Goal: Manage account settings

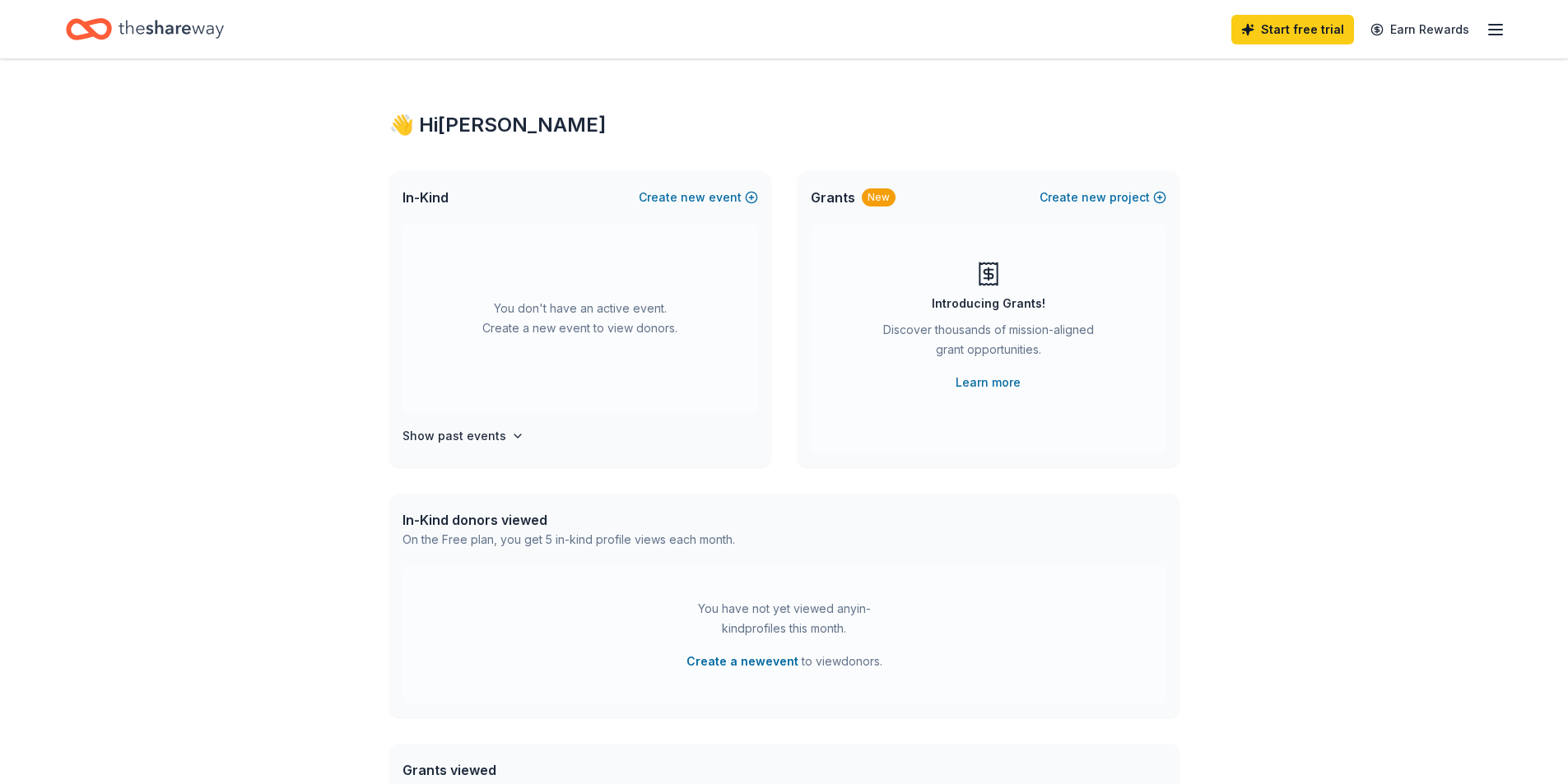
click at [1370, 425] on div "👋 Hi [PERSON_NAME] In-Kind Create new event You don't have an active event. Cre…" at bounding box center [784, 539] width 1568 height 961
click at [1400, 376] on div "👋 Hi [PERSON_NAME] In-Kind Create new event You don't have an active event. Cre…" at bounding box center [784, 539] width 1568 height 961
click at [1459, 234] on div "👋 Hi [PERSON_NAME] In-Kind Create new event You don't have an active event. Cre…" at bounding box center [784, 539] width 1568 height 961
click at [1496, 32] on icon "button" at bounding box center [1496, 30] width 20 height 20
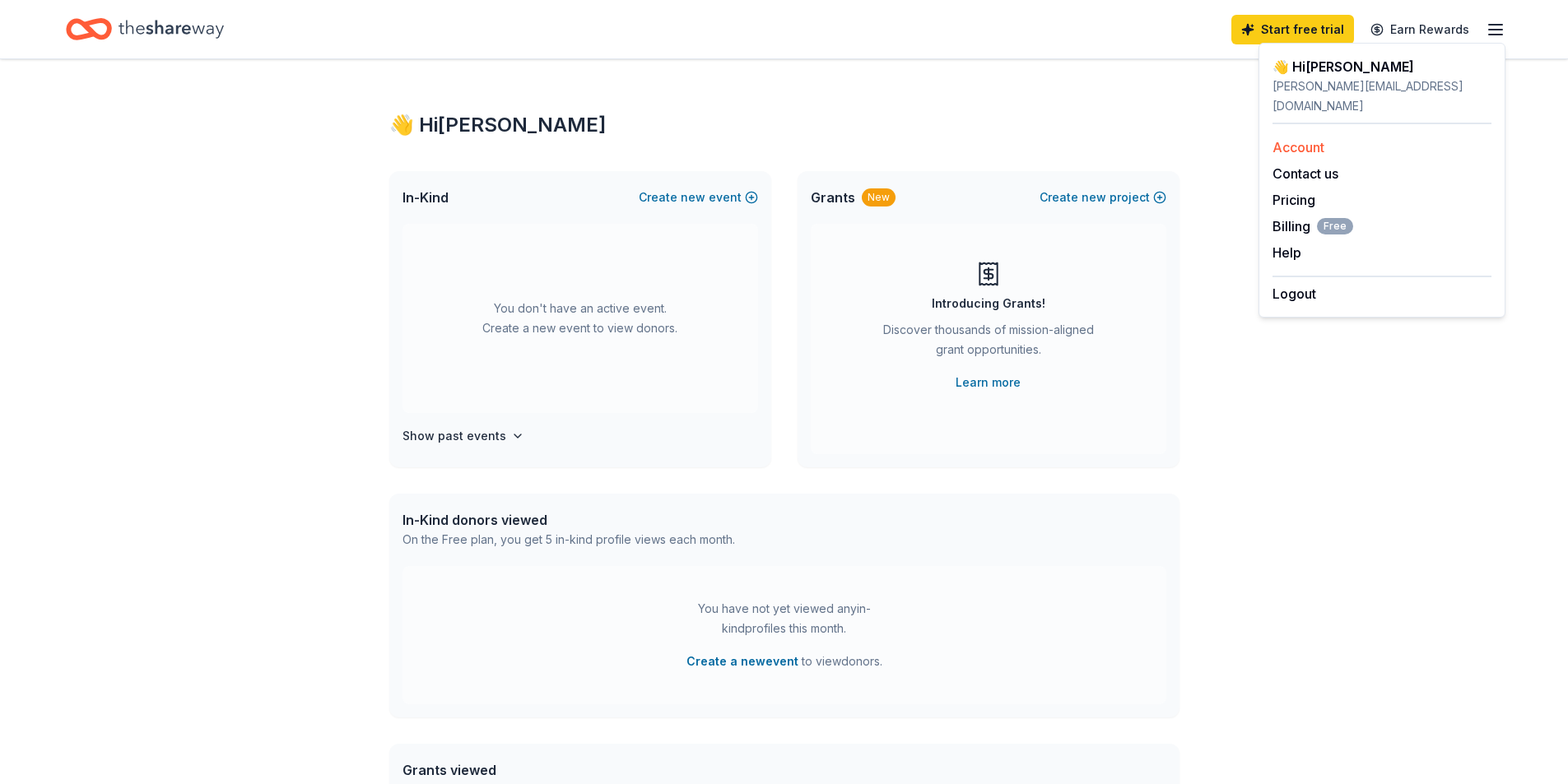
click at [1294, 139] on link "Account" at bounding box center [1298, 148] width 52 height 16
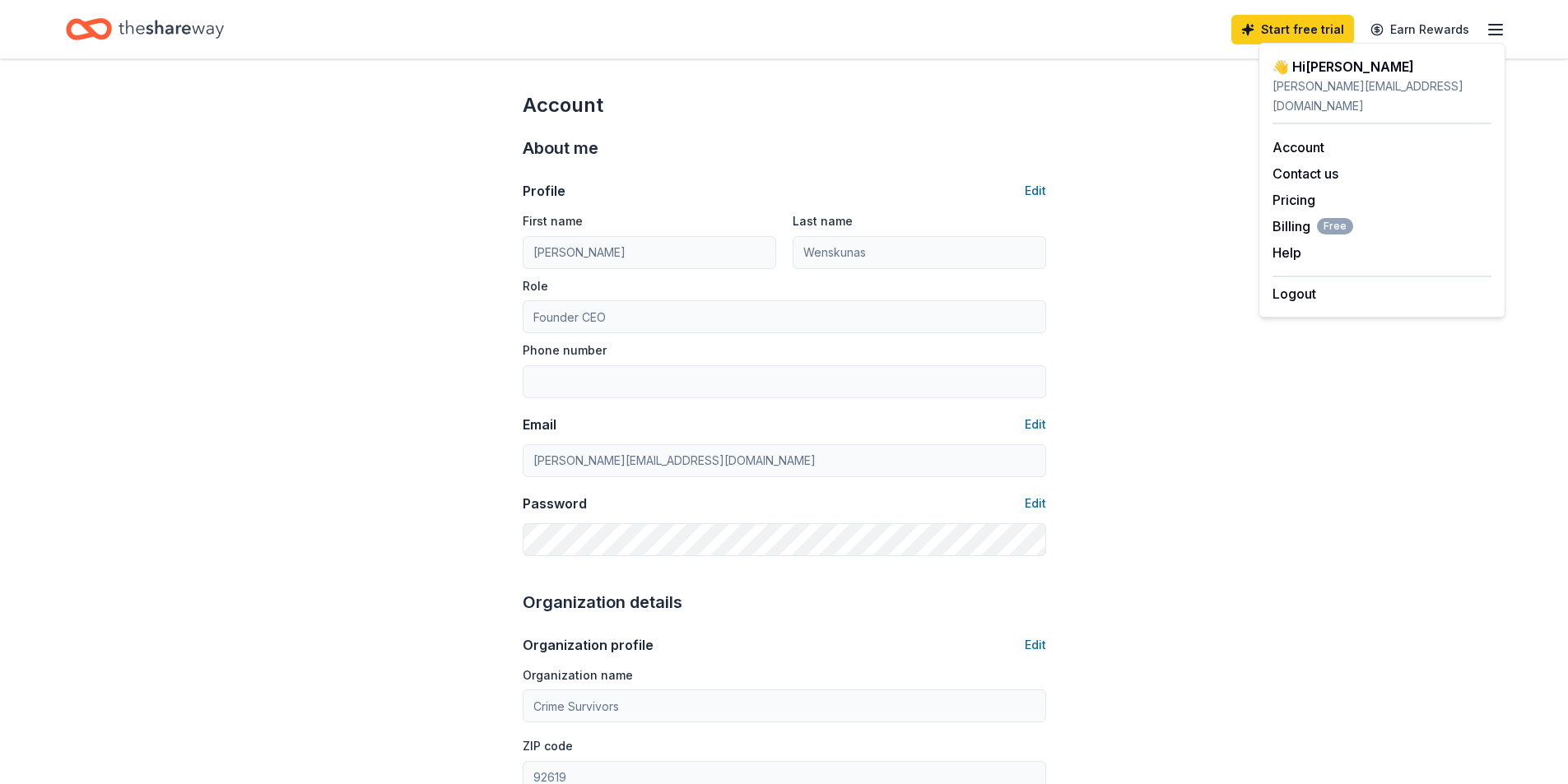
click at [213, 330] on div "Account About me Profile Edit First name [PERSON_NAME] name [PERSON_NAME] Role …" at bounding box center [784, 793] width 1568 height 1468
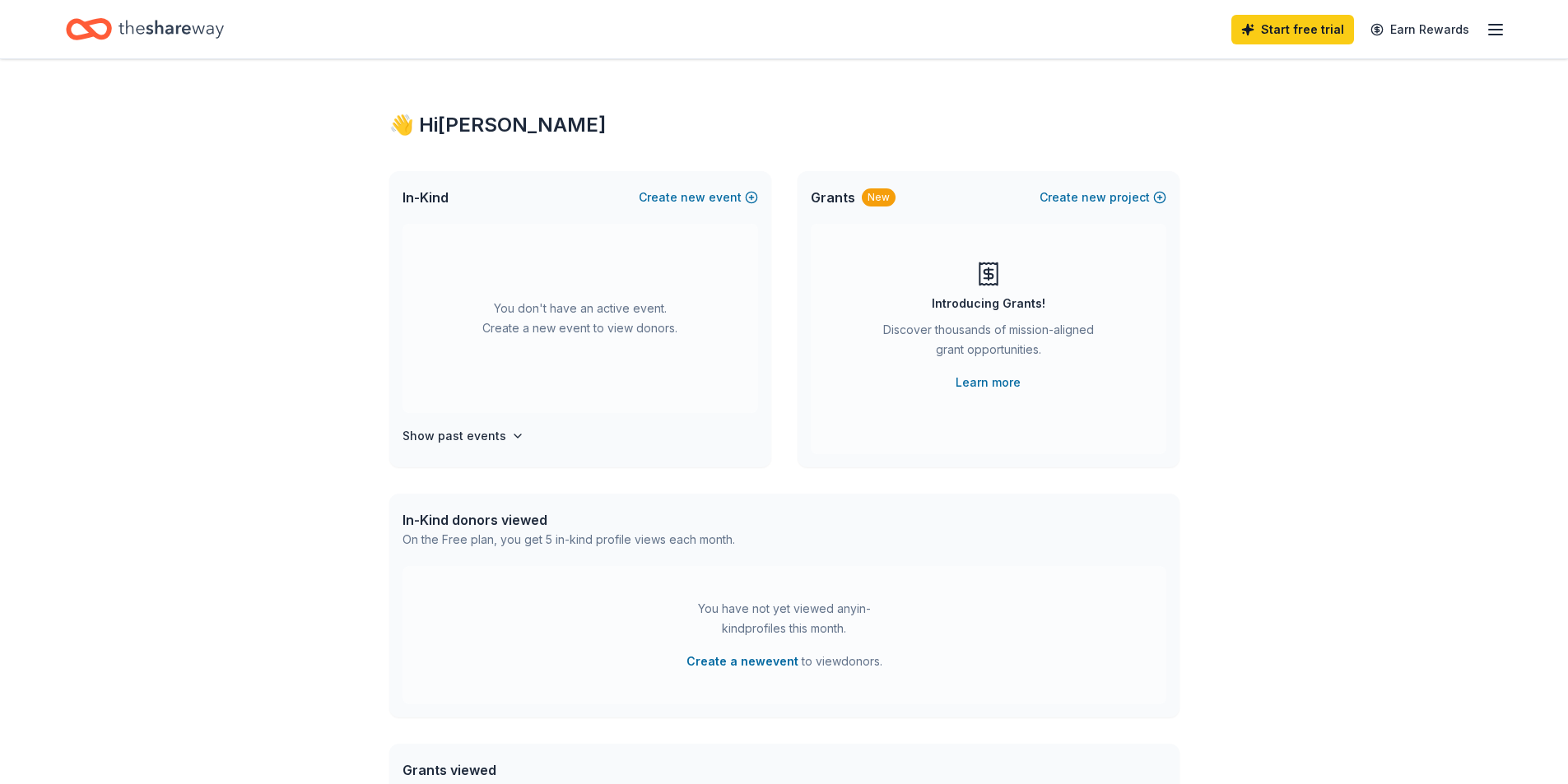
click at [1501, 28] on icon "button" at bounding box center [1496, 30] width 20 height 20
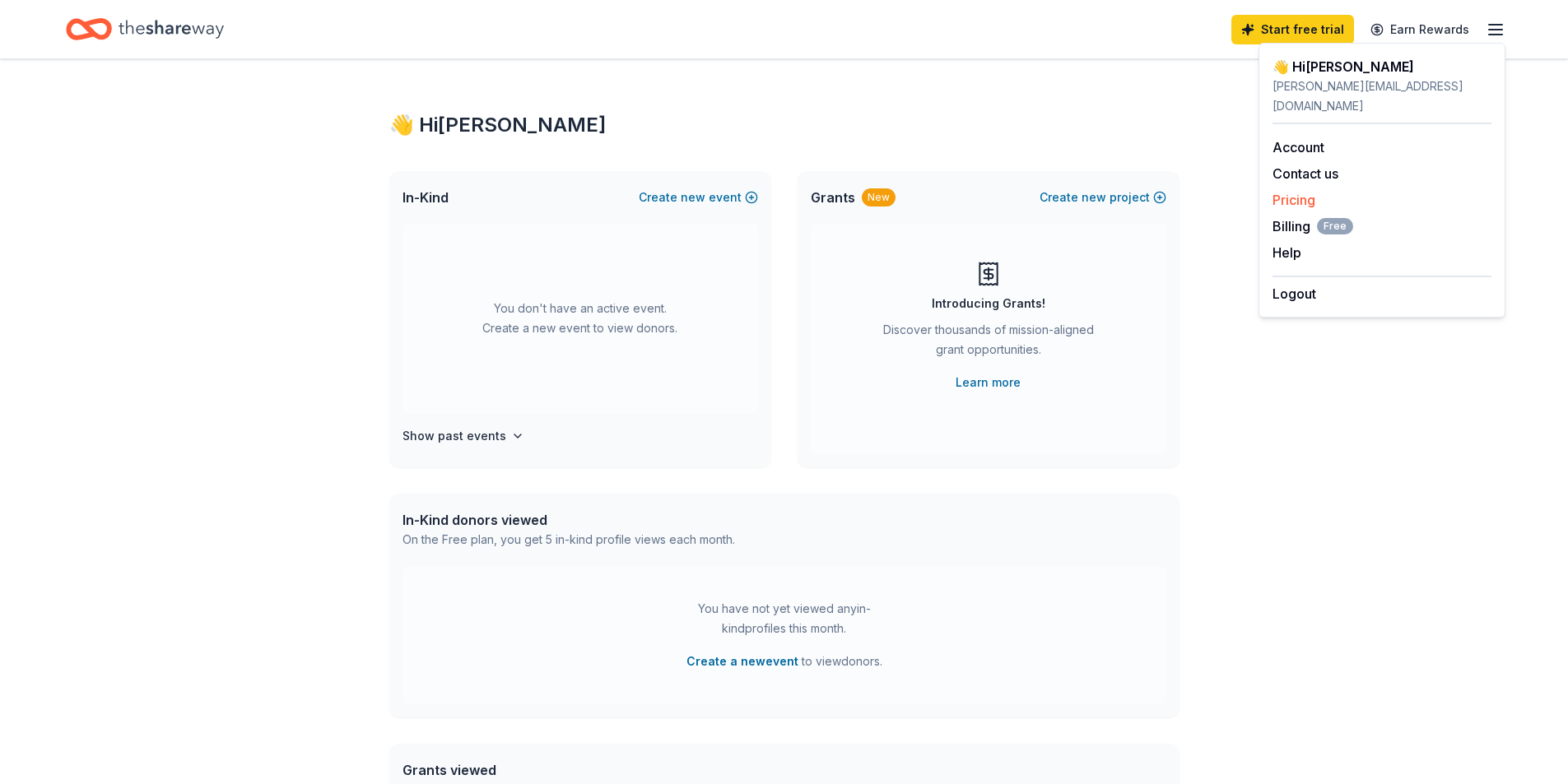
click at [1298, 192] on link "Pricing" at bounding box center [1294, 200] width 43 height 16
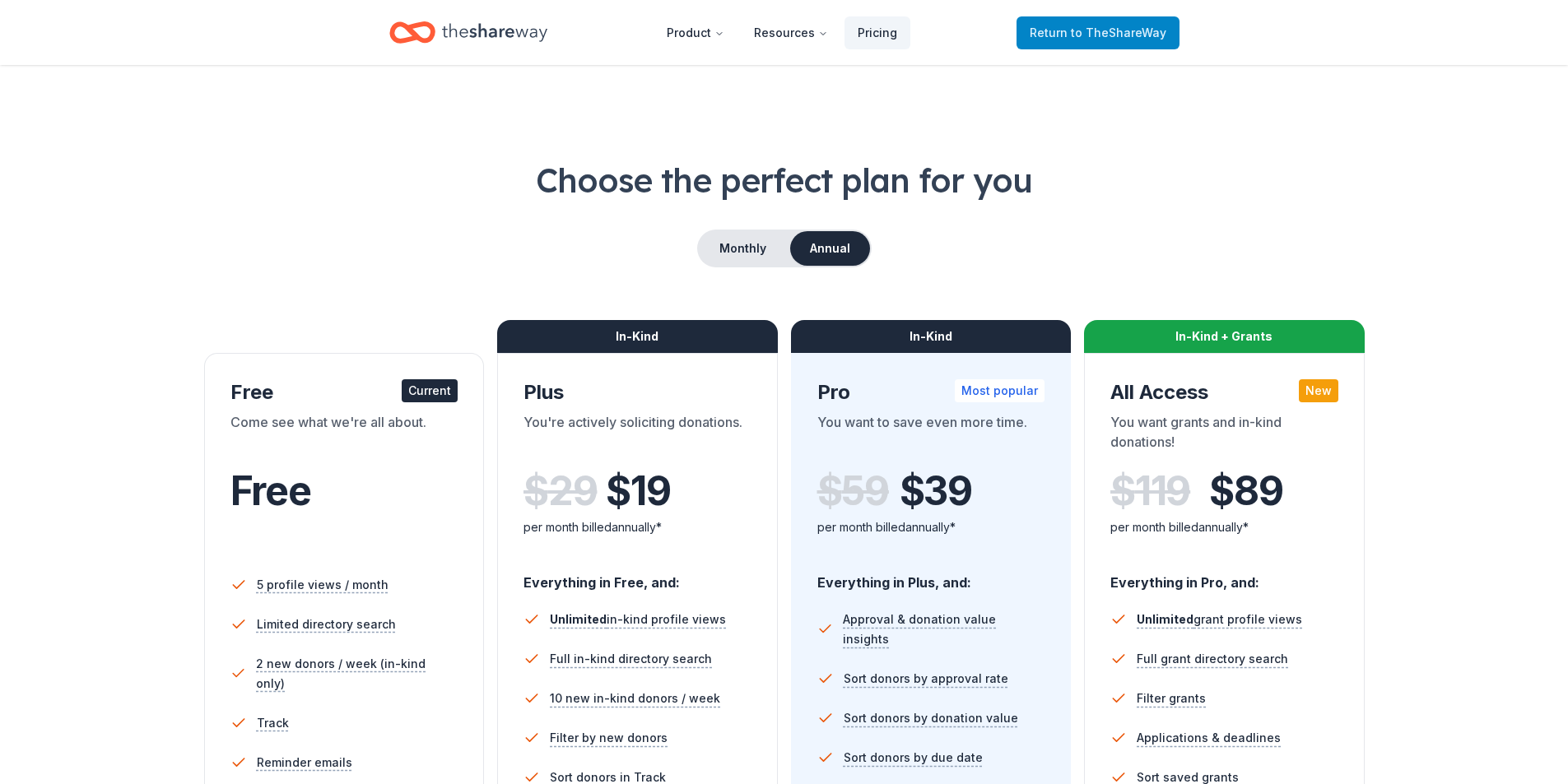
click at [1140, 31] on span "to TheShareWay" at bounding box center [1118, 32] width 95 height 14
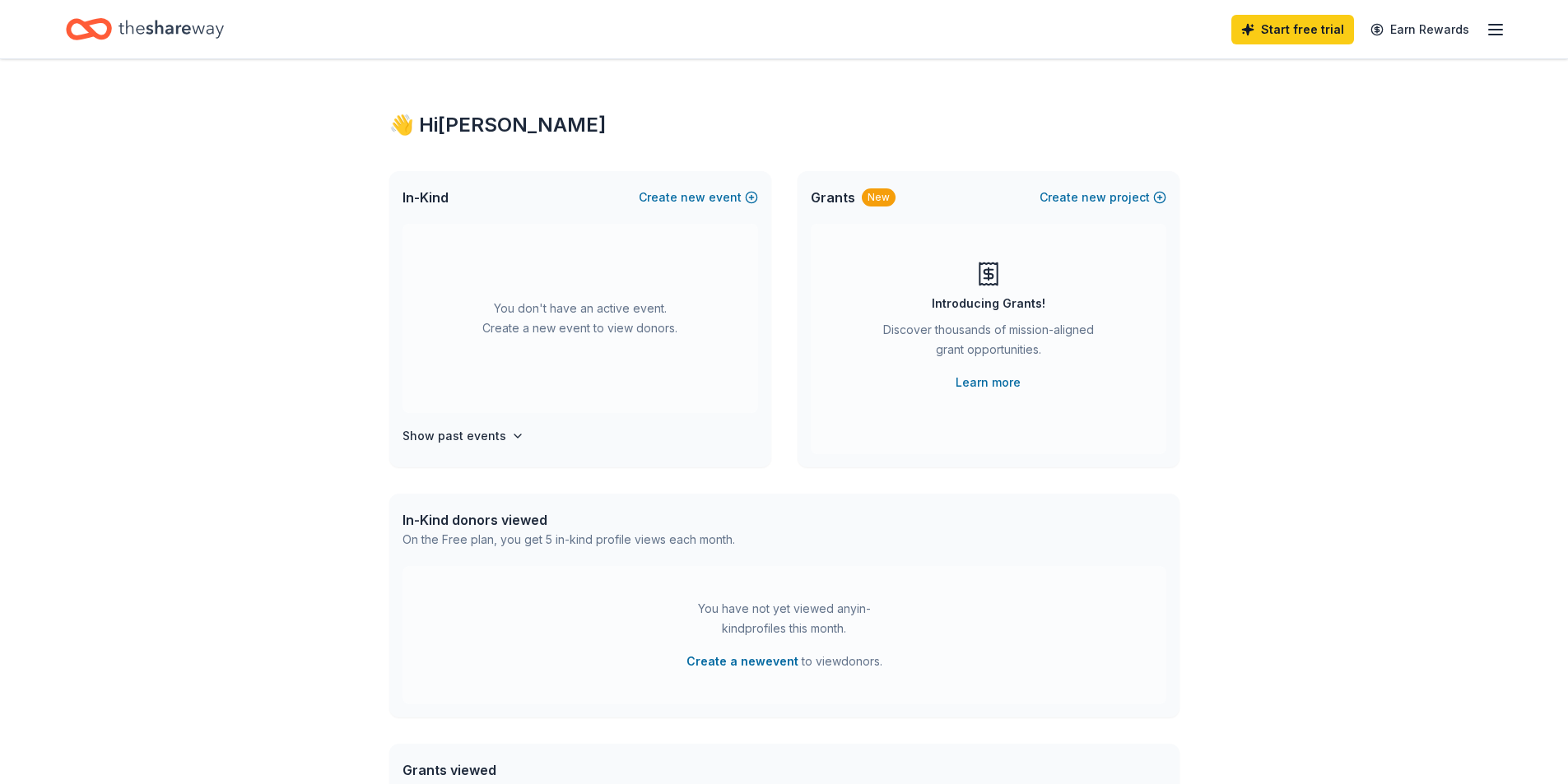
click at [1496, 30] on line "button" at bounding box center [1496, 30] width 14 height 0
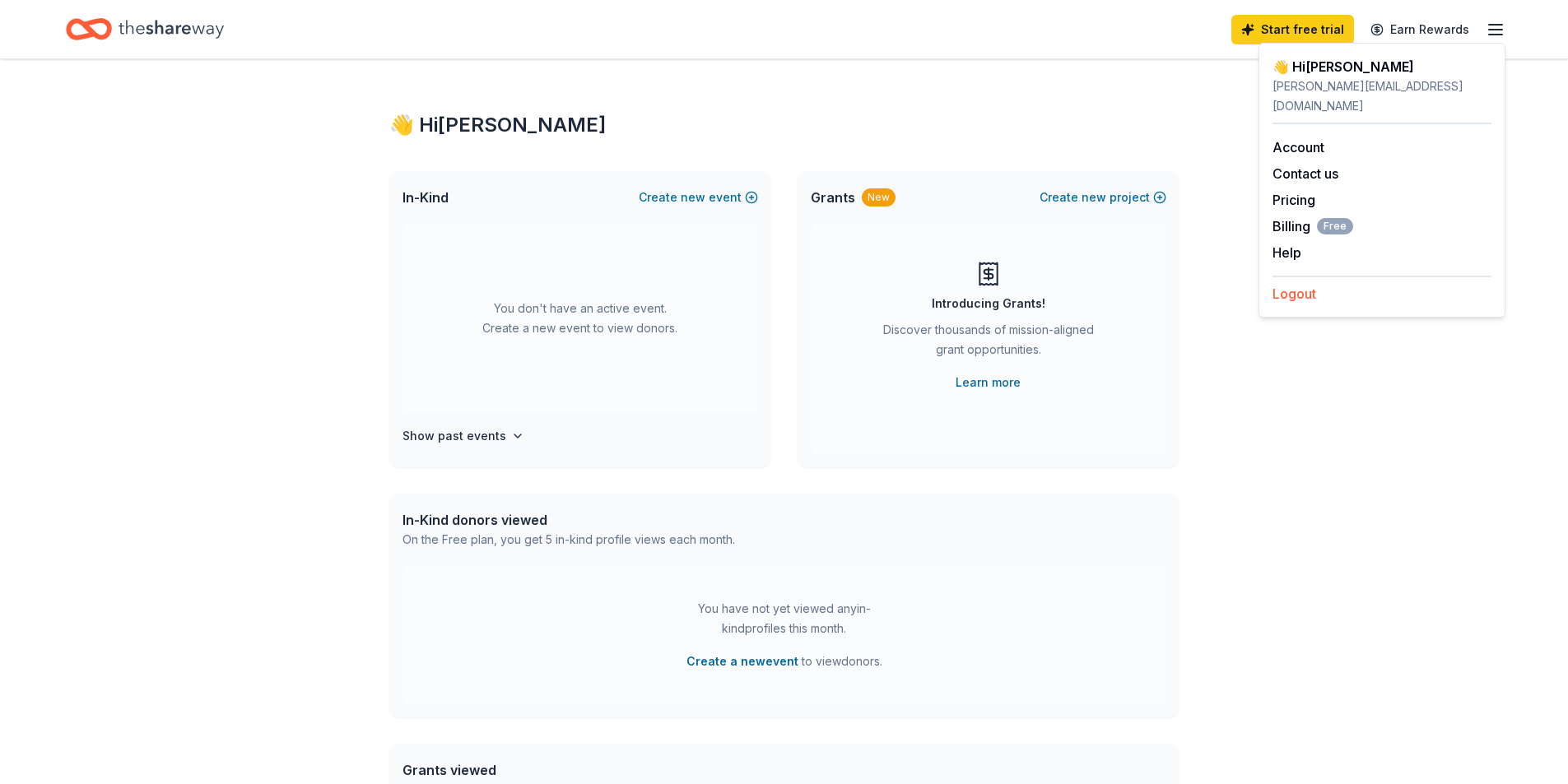
click at [1298, 283] on button "Logout" at bounding box center [1294, 293] width 43 height 20
